Goal: Task Accomplishment & Management: Complete application form

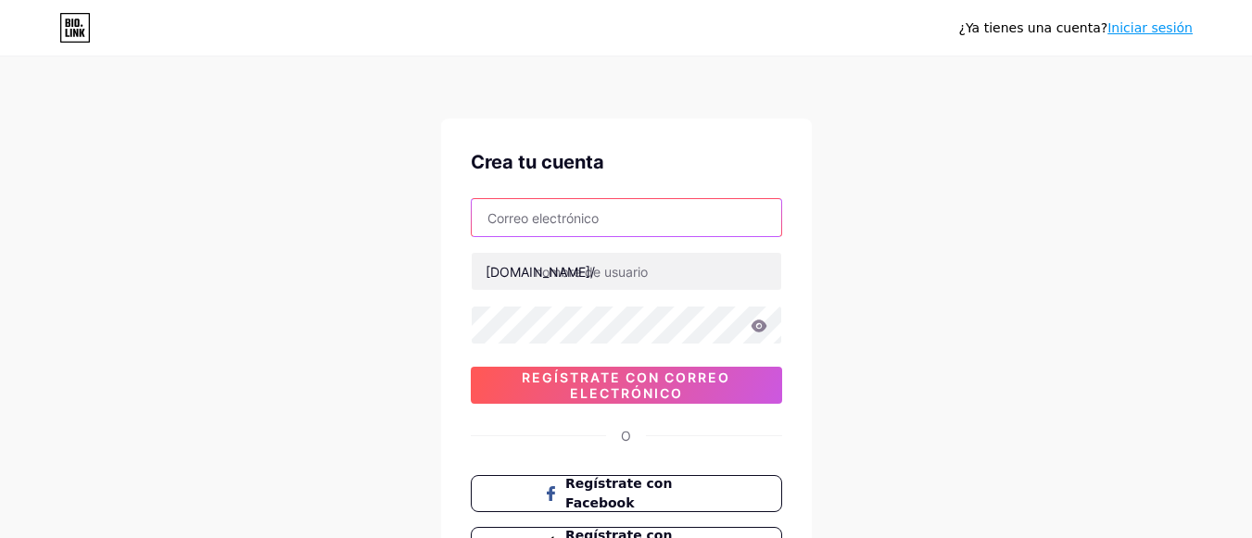
click at [584, 209] on input "text" at bounding box center [626, 217] width 309 height 37
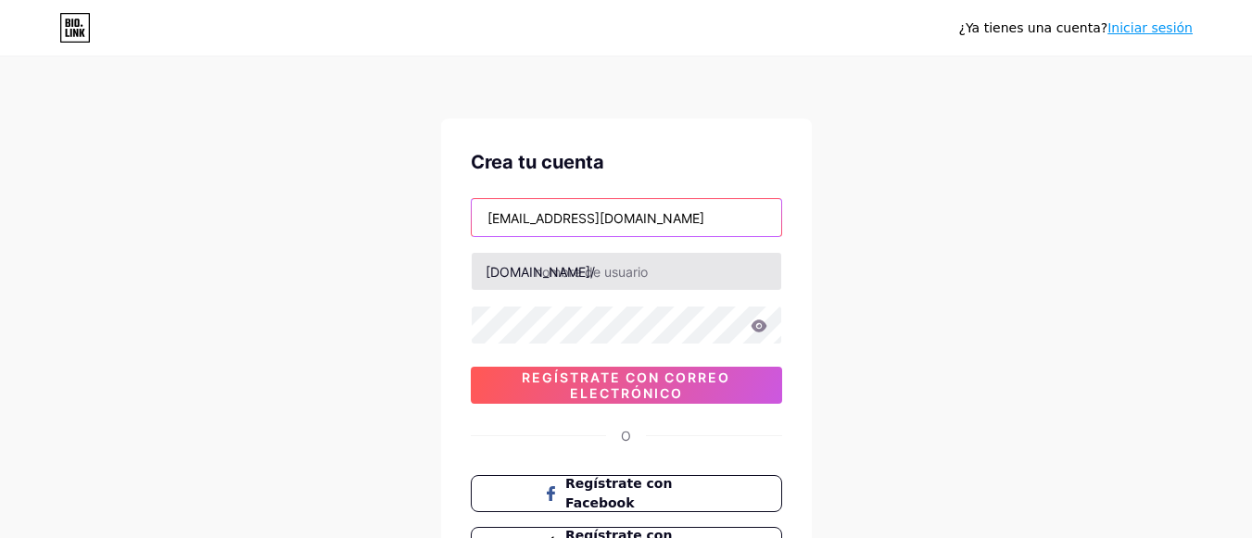
type input "[EMAIL_ADDRESS][DOMAIN_NAME]"
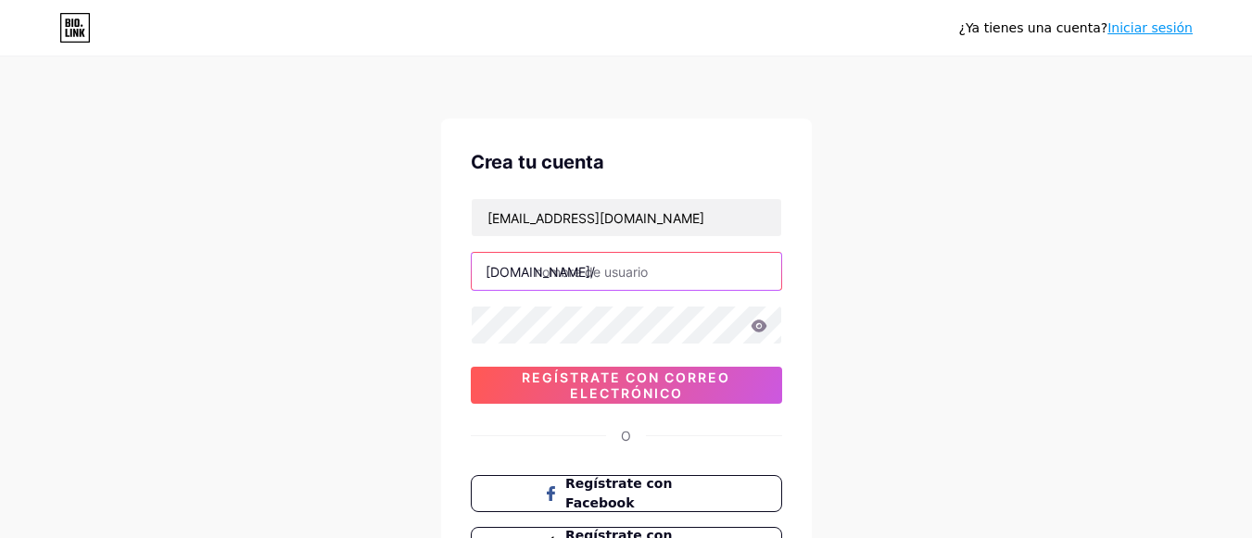
click at [569, 282] on input "text" at bounding box center [626, 271] width 309 height 37
type input "vid3xx"
click at [757, 322] on icon at bounding box center [758, 326] width 16 height 12
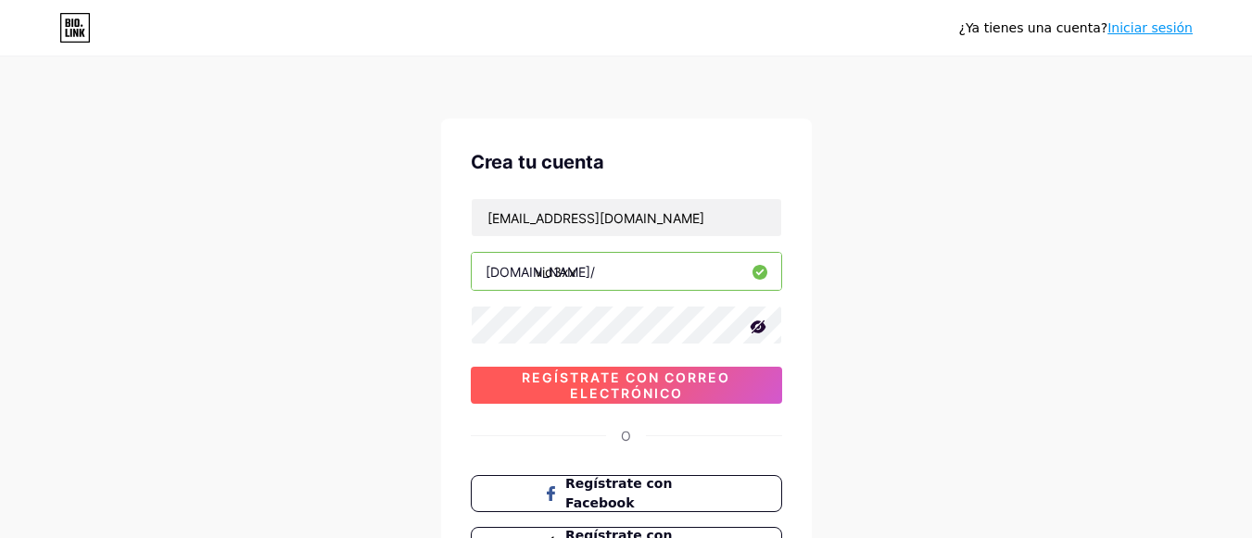
click at [710, 374] on font "Regístrate con correo electrónico" at bounding box center [626, 386] width 208 height 32
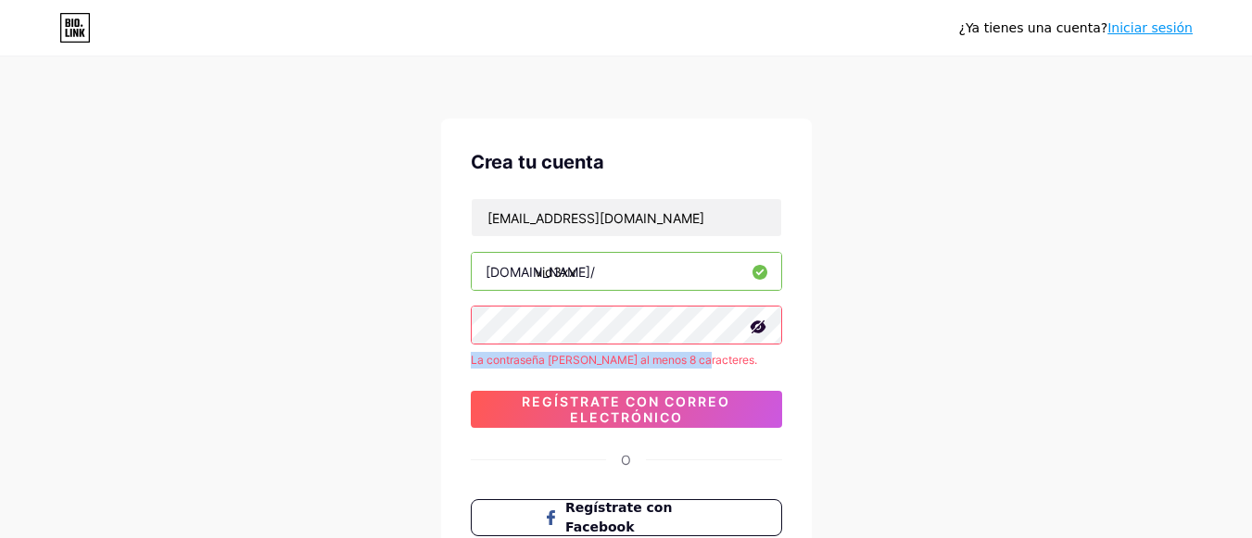
click at [694, 341] on div "[EMAIL_ADDRESS][DOMAIN_NAME] [DOMAIN_NAME]/ vid3xx La contraseña [PERSON_NAME] …" at bounding box center [626, 313] width 311 height 230
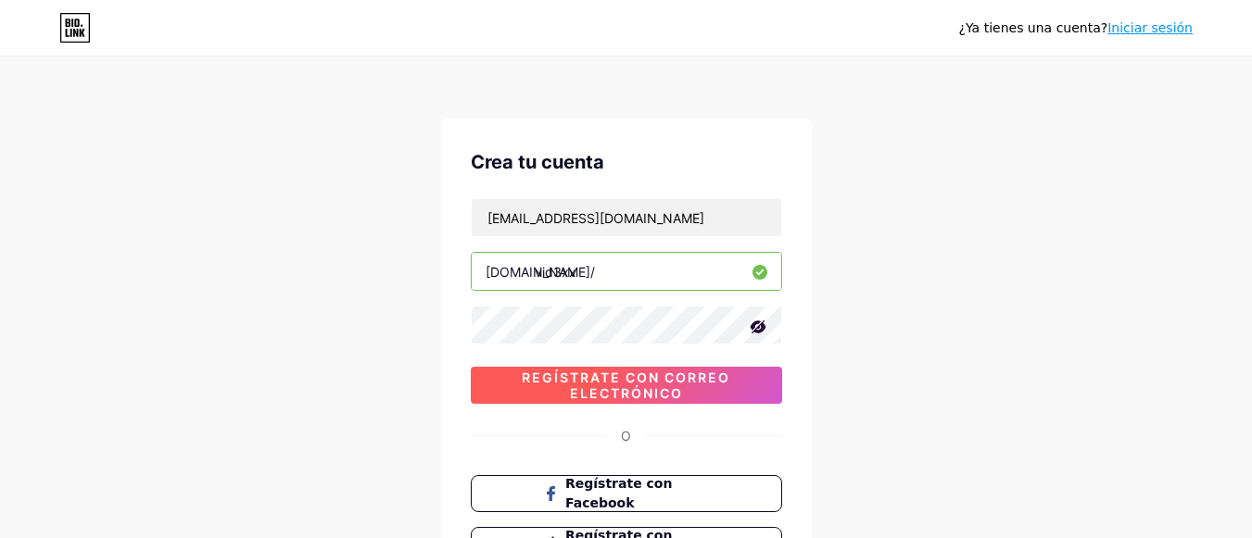
click at [677, 385] on font "Regístrate con correo electrónico" at bounding box center [626, 386] width 208 height 32
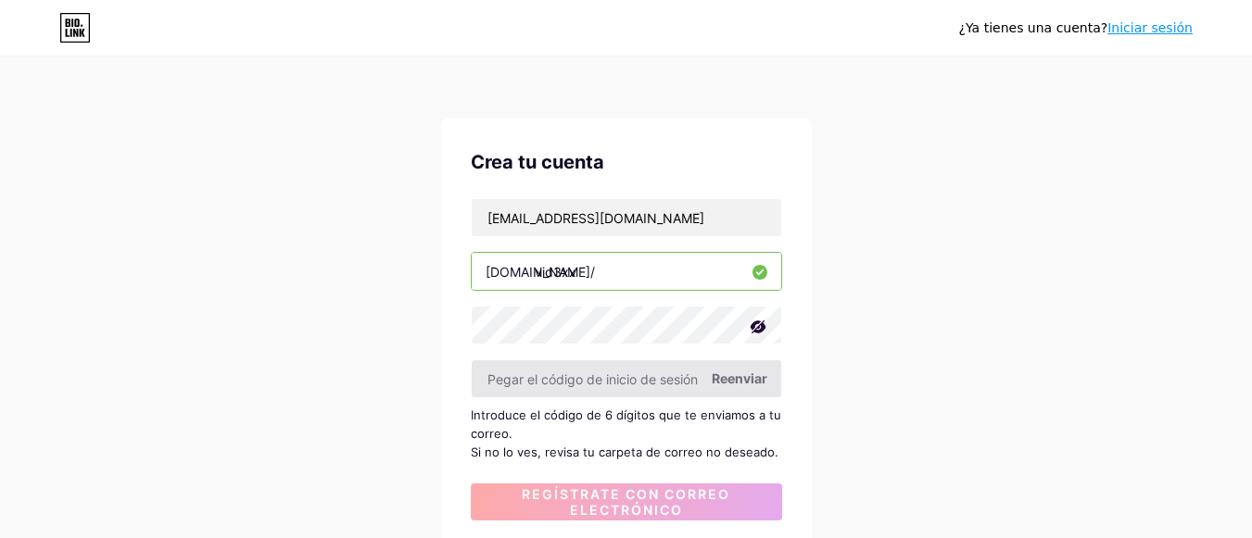
click at [684, 385] on input "text" at bounding box center [626, 378] width 309 height 37
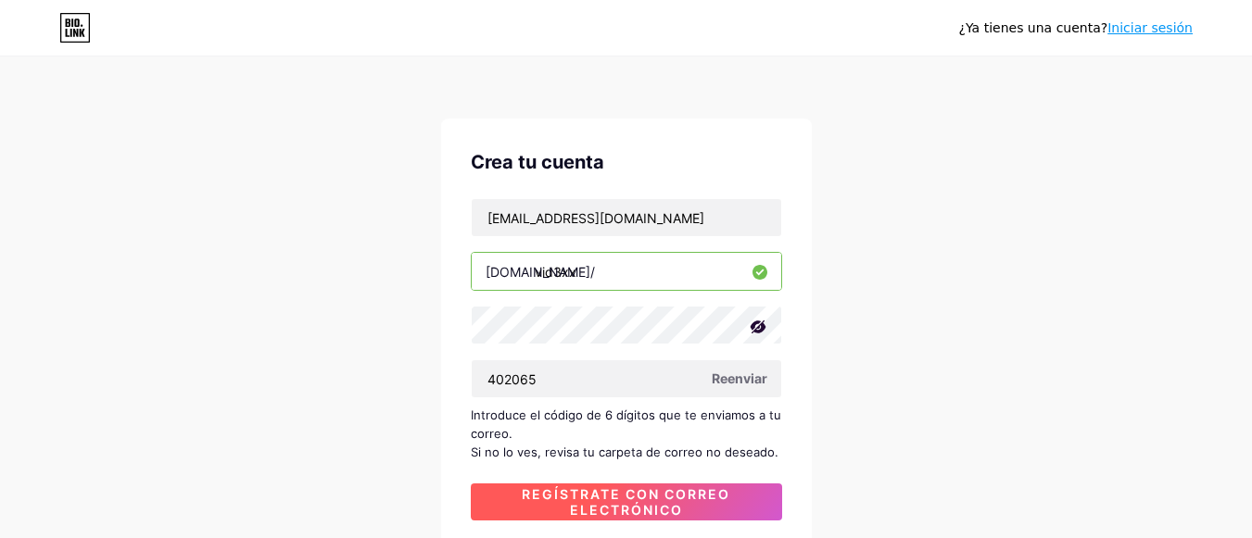
type input "402065"
click at [650, 498] on font "Regístrate con correo electrónico" at bounding box center [626, 502] width 208 height 32
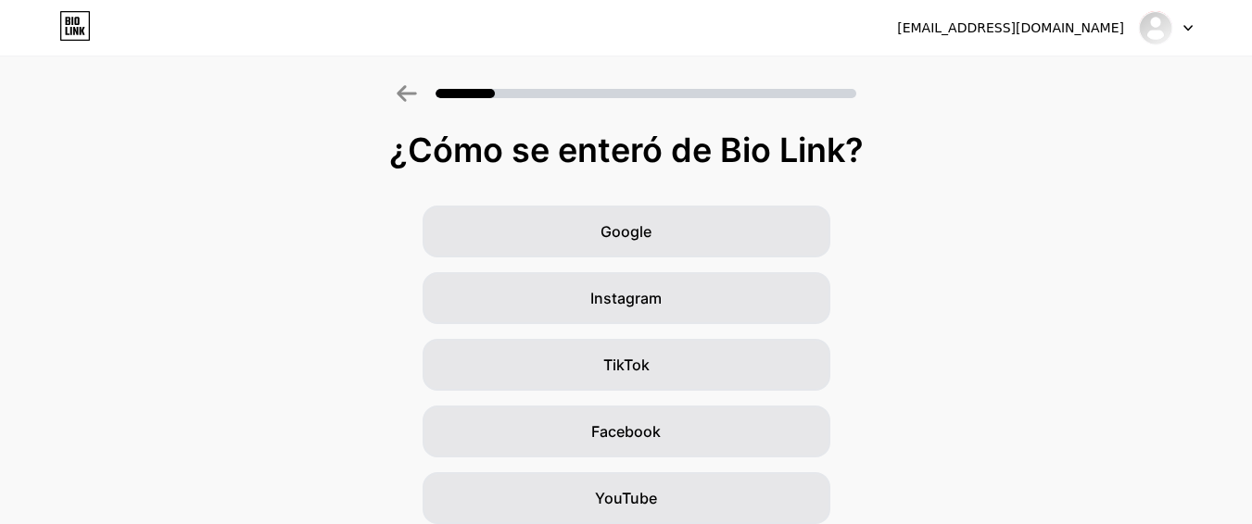
click at [977, 287] on div "Google Instagram TikTok Facebook YouTube Twitter/X Amigos/familia Otro" at bounding box center [626, 465] width 1252 height 519
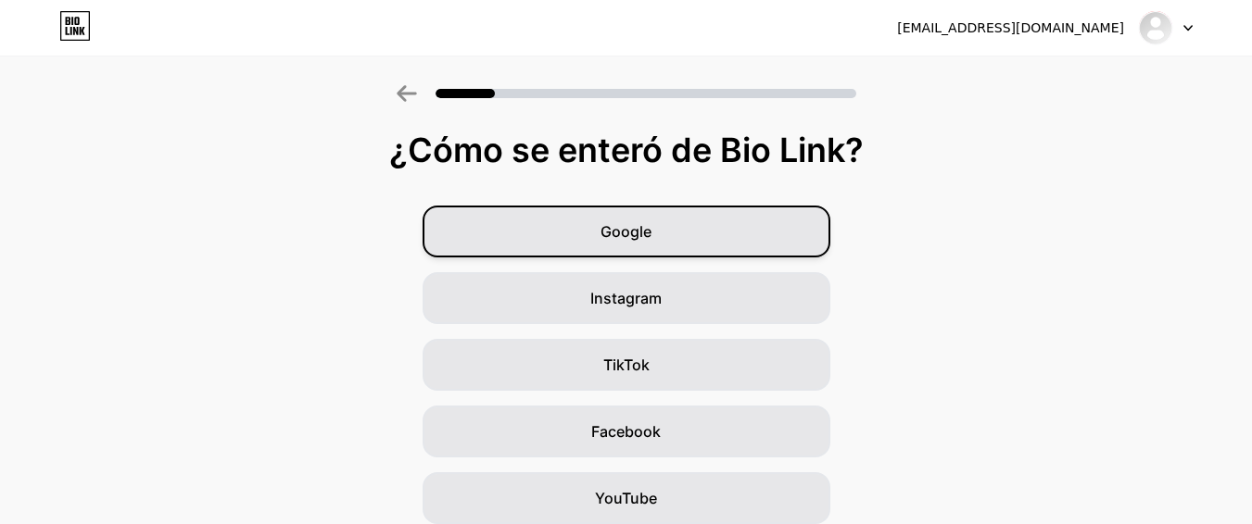
click at [647, 222] on font "Google" at bounding box center [625, 231] width 51 height 19
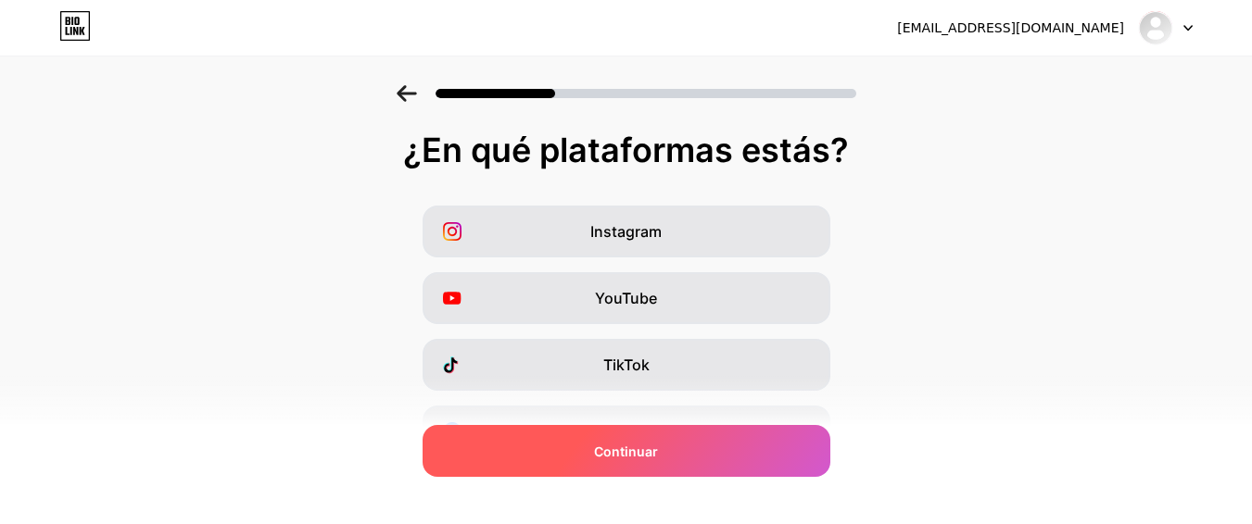
click at [751, 469] on div "Continuar" at bounding box center [627, 451] width 408 height 52
click at [719, 456] on div "Continuar" at bounding box center [627, 451] width 408 height 52
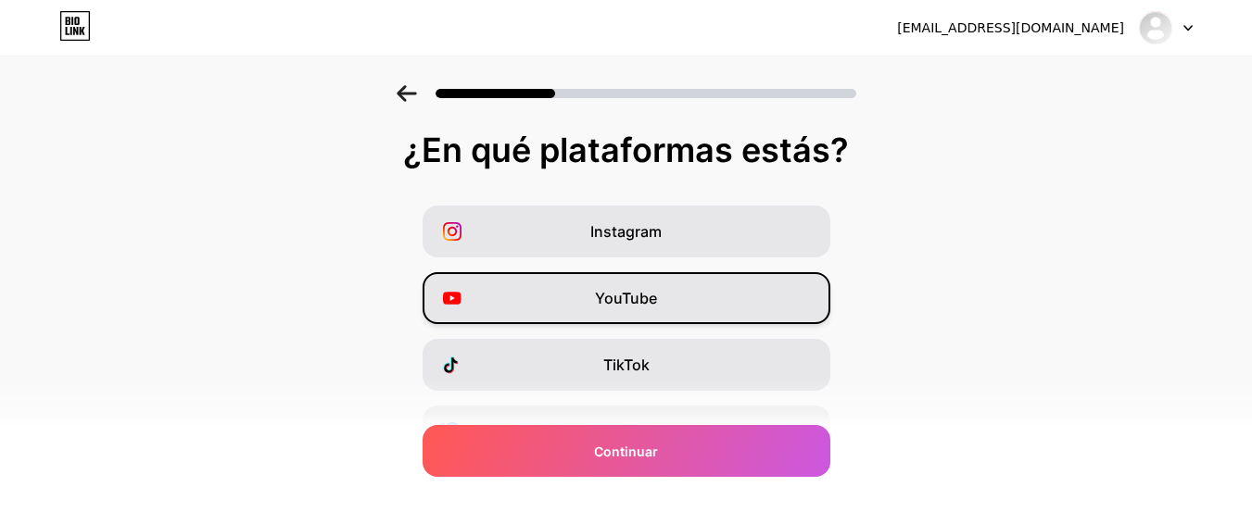
click at [624, 306] on font "YouTube" at bounding box center [626, 298] width 62 height 19
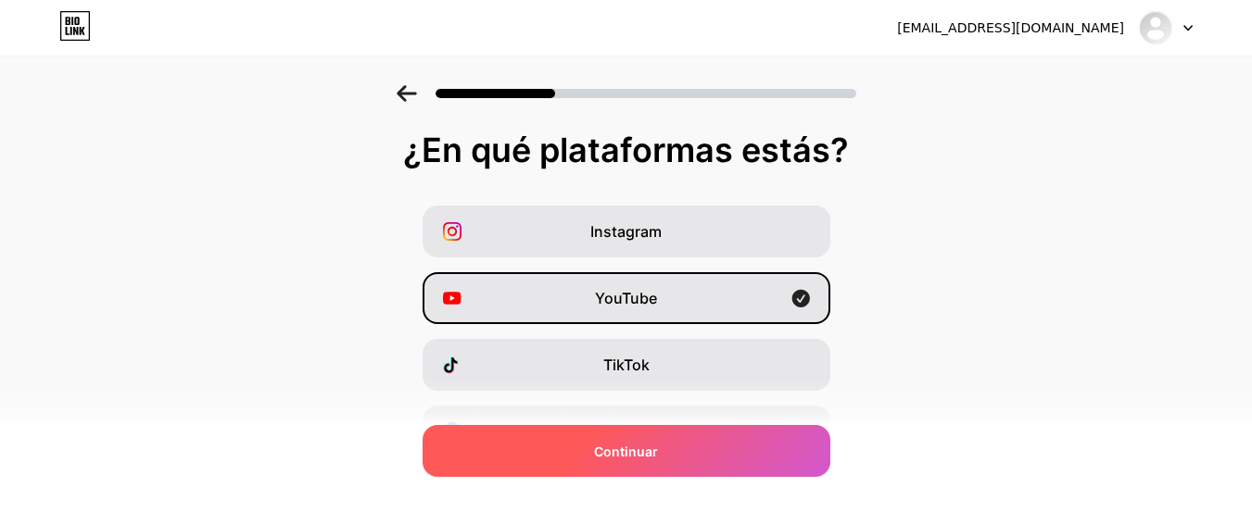
click at [667, 456] on div "Continuar" at bounding box center [627, 451] width 408 height 52
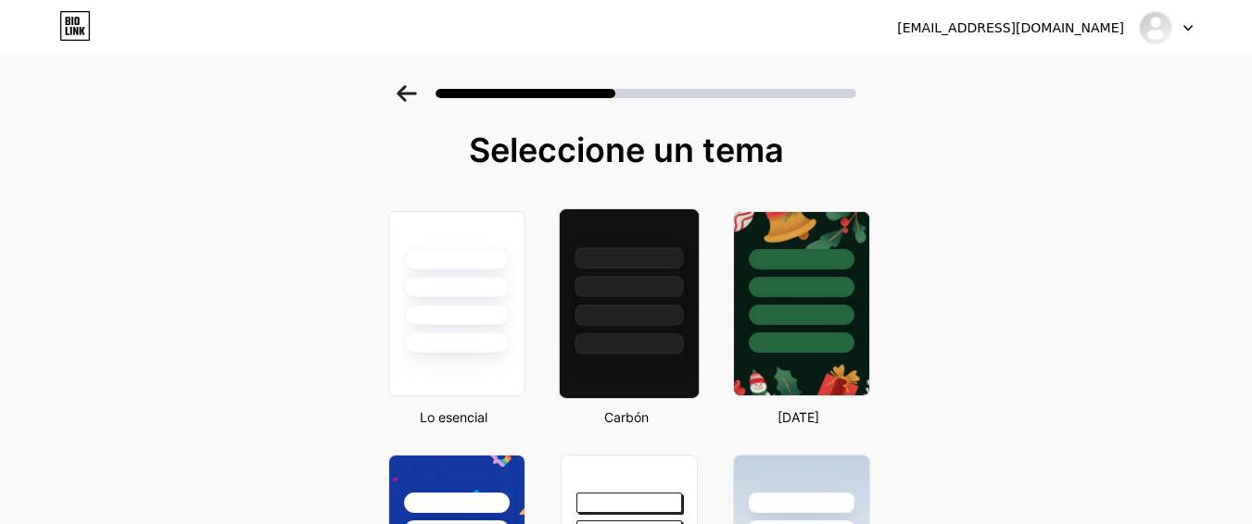
click at [646, 332] on div at bounding box center [628, 281] width 139 height 145
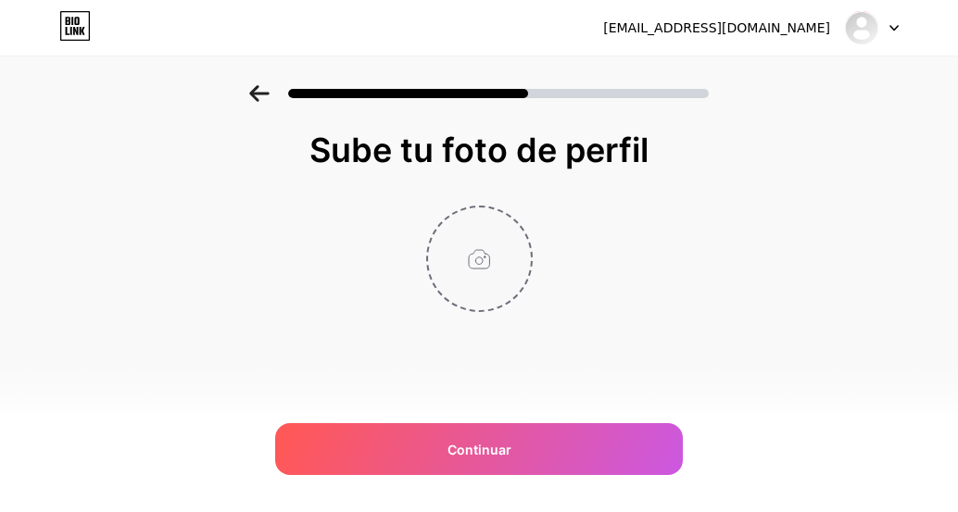
click at [476, 231] on input "file" at bounding box center [479, 259] width 103 height 103
type input "C:\fakepath\b.jpg"
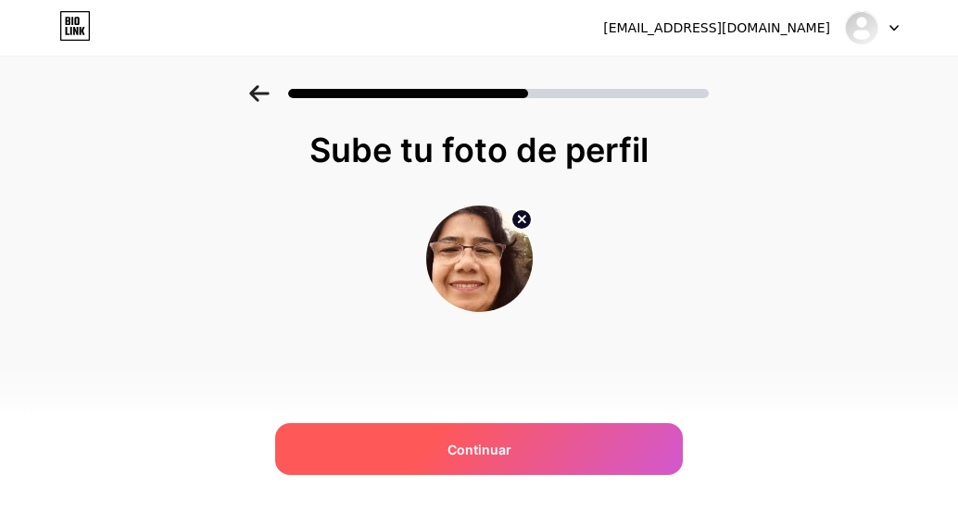
click at [551, 463] on div "Continuar" at bounding box center [479, 449] width 408 height 52
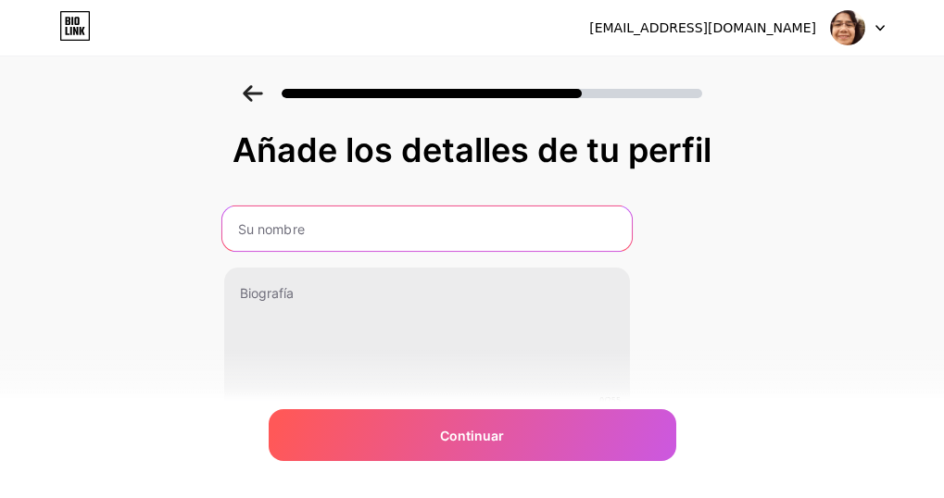
click at [348, 226] on input "text" at bounding box center [427, 229] width 410 height 44
type input "[PERSON_NAME]"
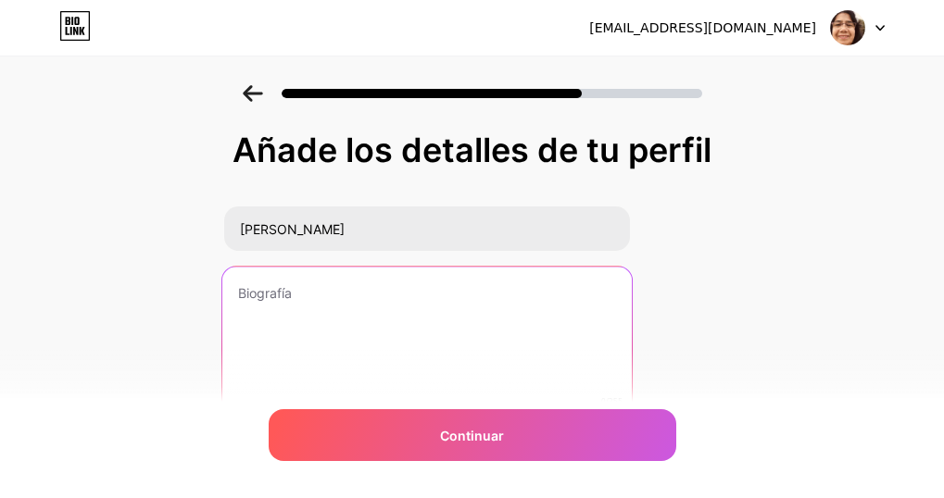
click at [348, 291] on textarea at bounding box center [427, 342] width 410 height 151
click at [396, 347] on textarea at bounding box center [427, 342] width 410 height 151
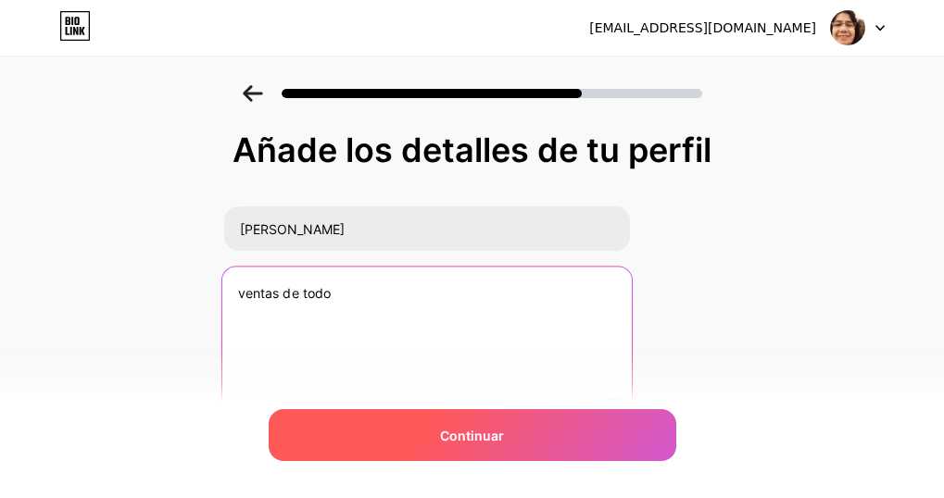
type textarea "ventas de todo"
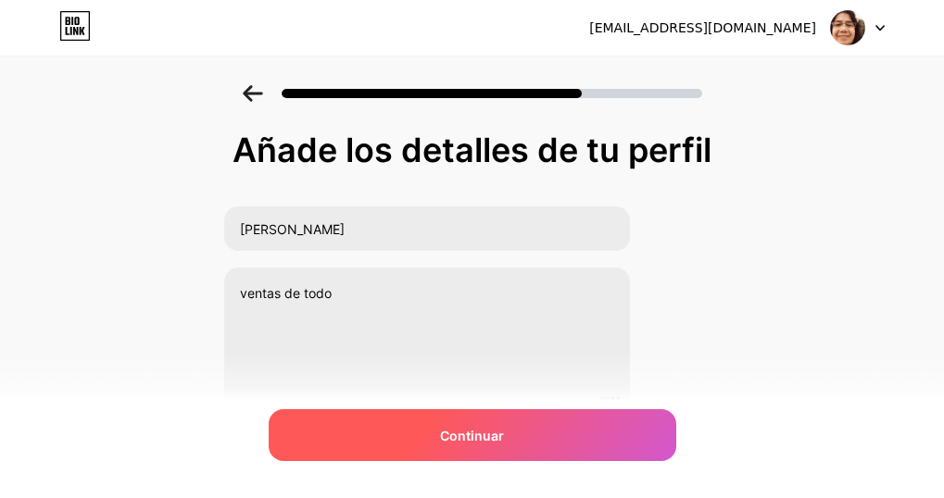
click at [448, 429] on font "Continuar" at bounding box center [472, 436] width 64 height 16
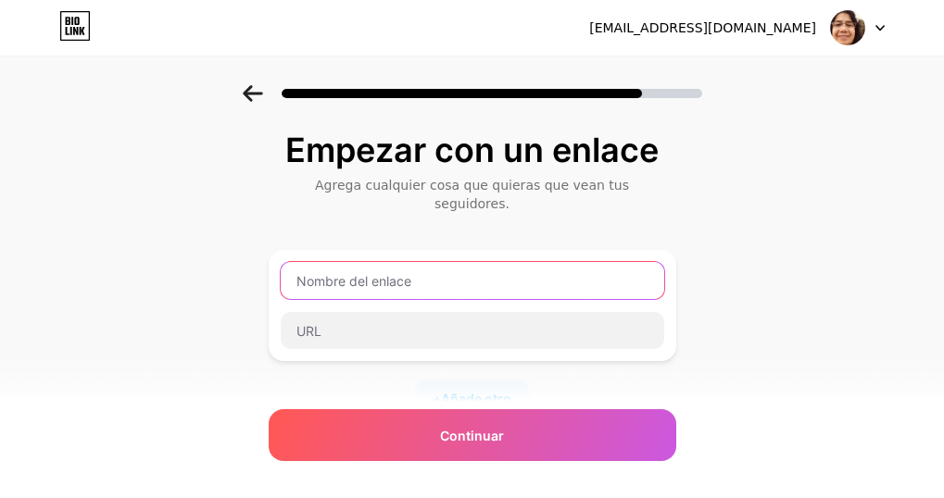
click at [400, 271] on input "text" at bounding box center [473, 280] width 384 height 37
click at [580, 262] on input "text" at bounding box center [473, 280] width 384 height 37
type input "d"
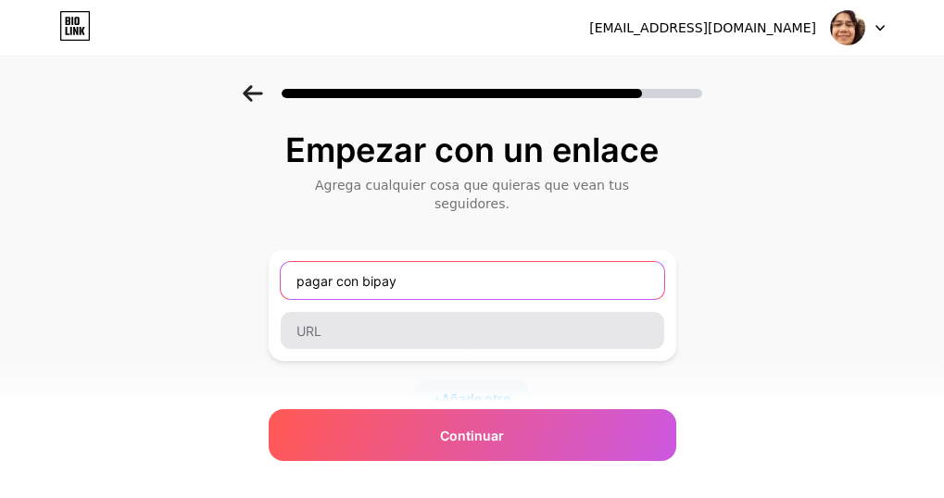
type input "pagar con bipay"
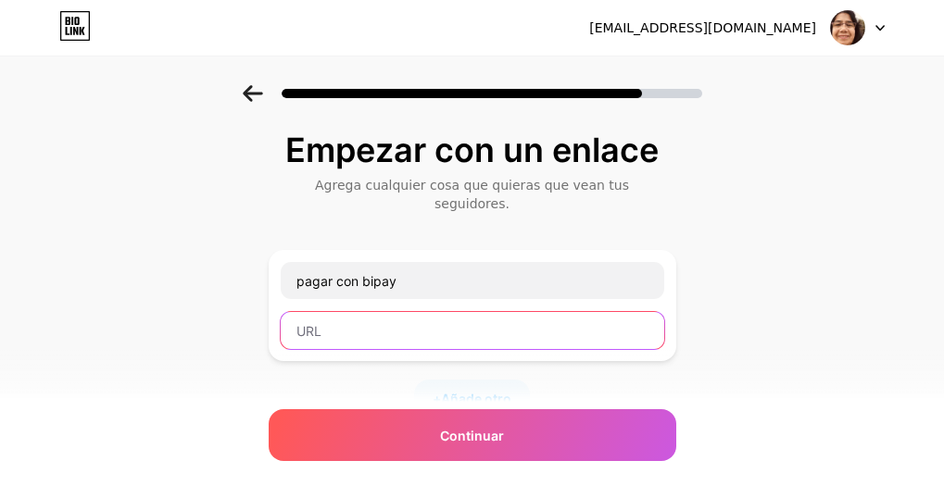
click at [606, 324] on input "text" at bounding box center [473, 330] width 384 height 37
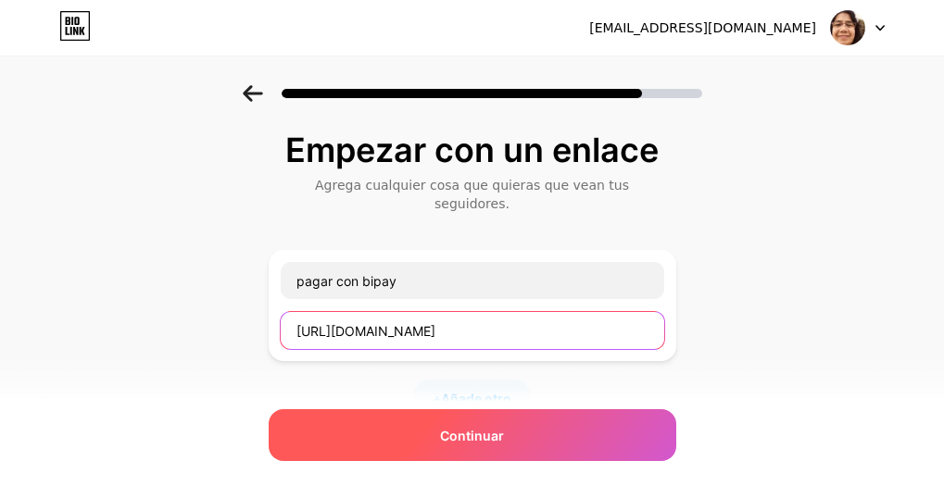
type input "[URL][DOMAIN_NAME]"
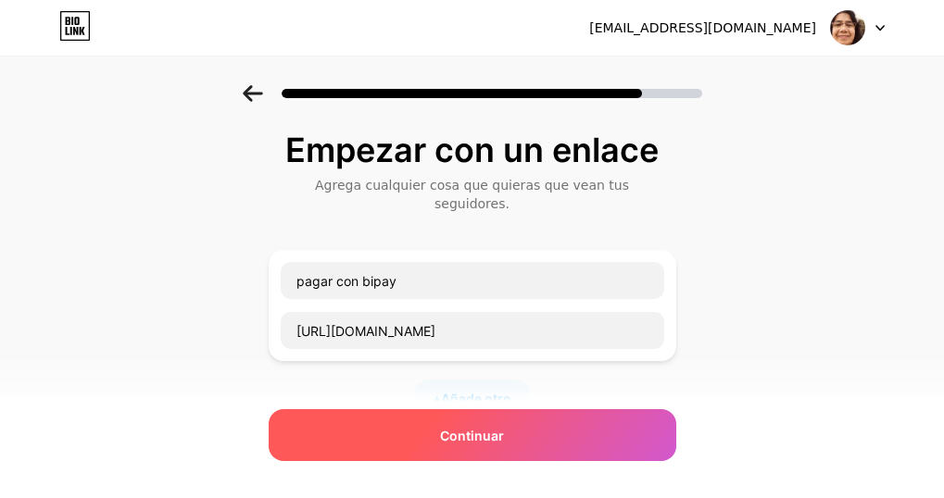
click at [622, 444] on div "Continuar" at bounding box center [473, 436] width 408 height 52
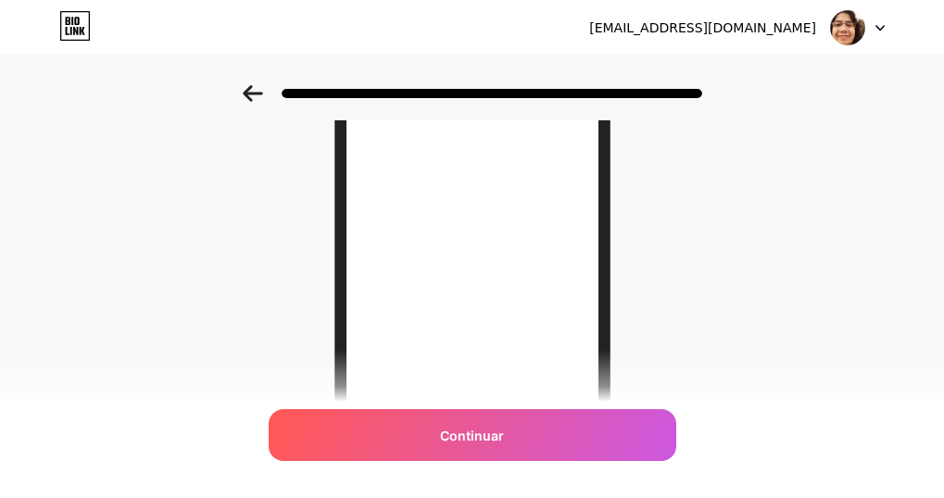
scroll to position [196, 0]
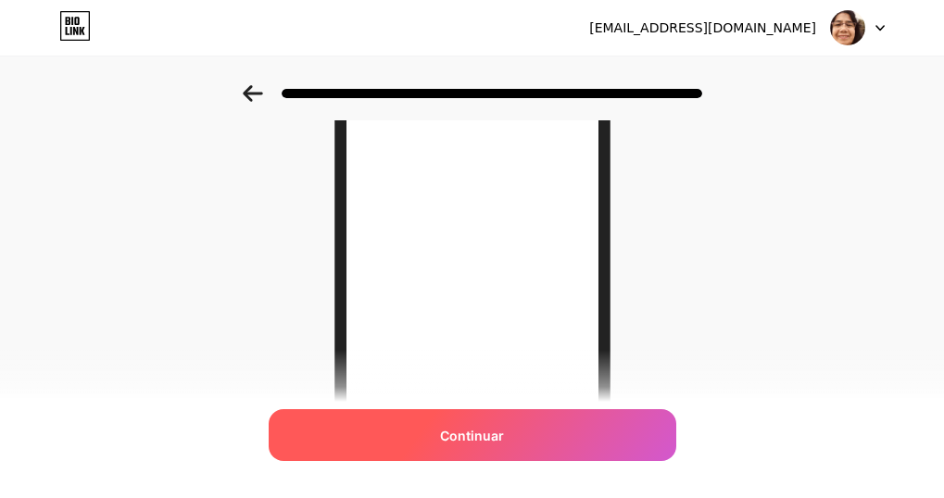
click at [520, 423] on div "Continuar" at bounding box center [473, 436] width 408 height 52
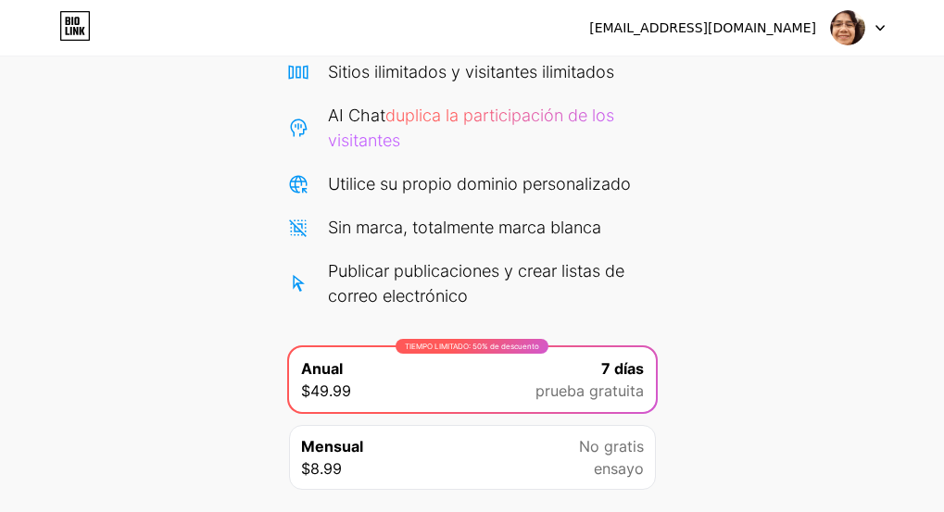
scroll to position [213, 0]
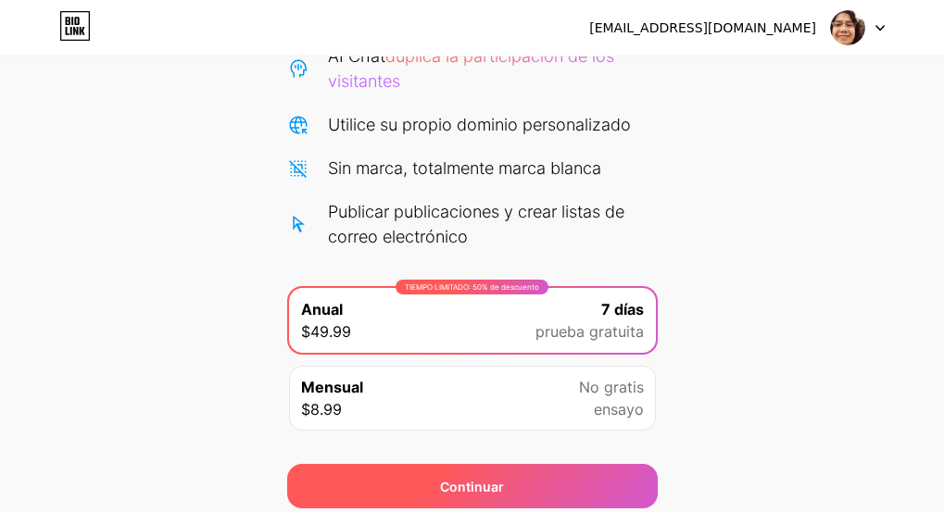
click at [557, 474] on div "Continuar" at bounding box center [472, 486] width 371 height 44
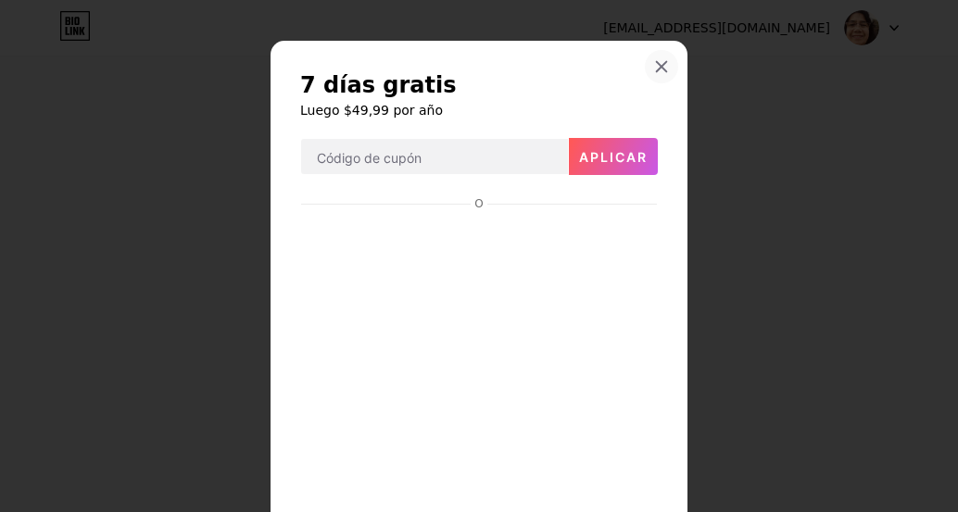
click at [652, 75] on div at bounding box center [661, 66] width 33 height 33
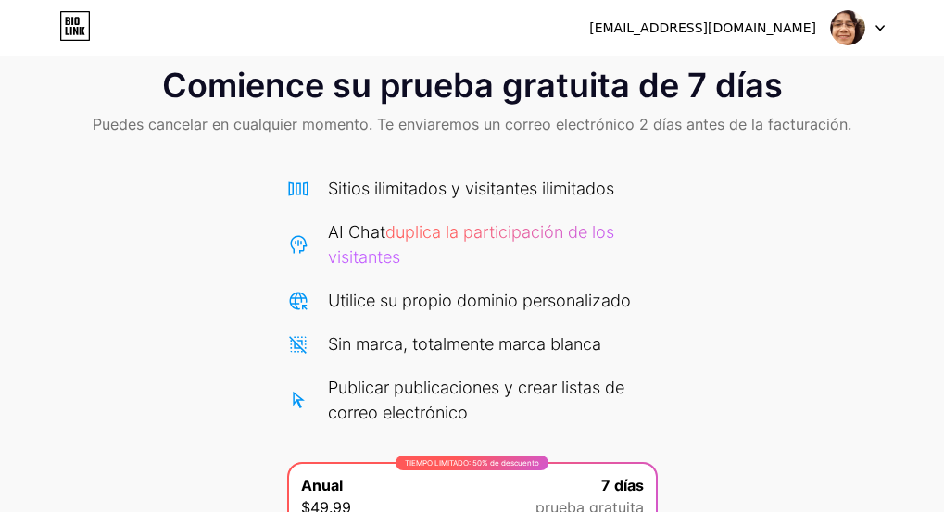
scroll to position [0, 0]
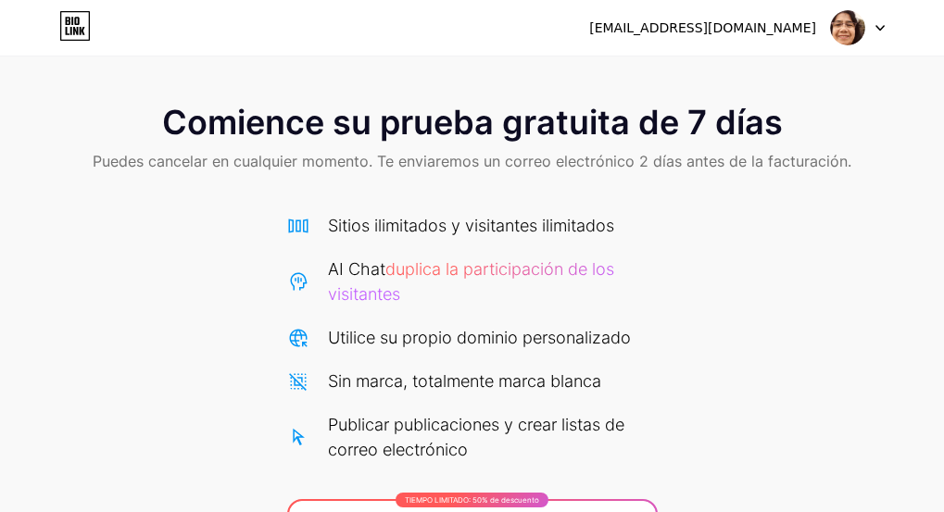
click at [708, 20] on font "[EMAIL_ADDRESS][DOMAIN_NAME]" at bounding box center [702, 27] width 227 height 15
copy div "[EMAIL_ADDRESS][DOMAIN_NAME] Cerrar sesión"
